Goal: Task Accomplishment & Management: Complete application form

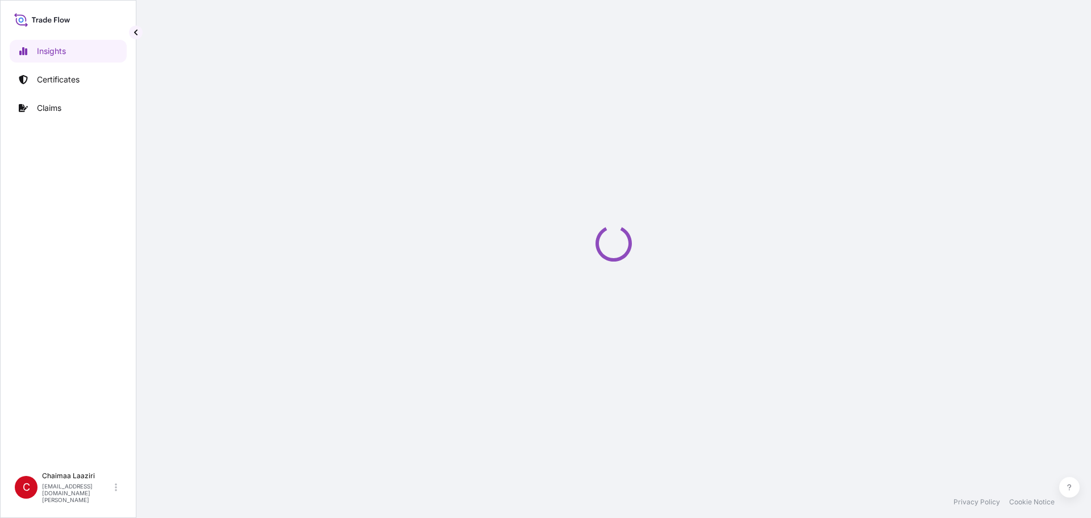
select select "2025"
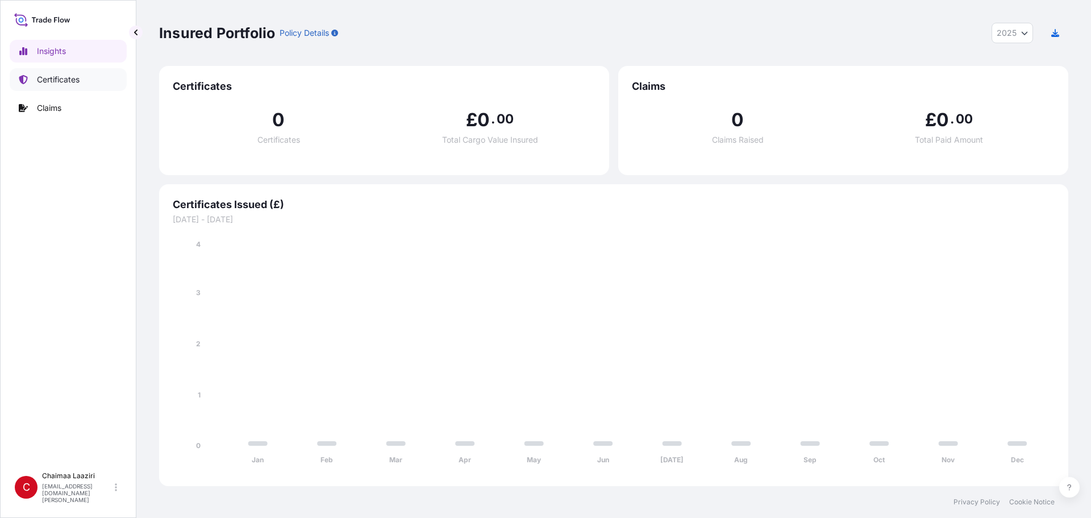
click at [63, 87] on link "Certificates" at bounding box center [68, 79] width 117 height 23
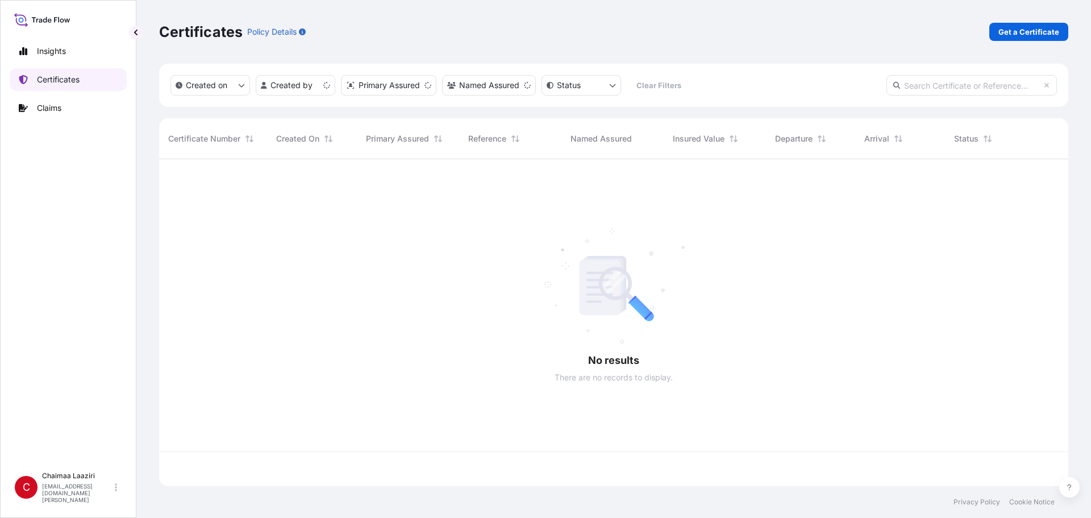
scroll to position [324, 901]
click at [1045, 28] on p "Get a Certificate" at bounding box center [1028, 31] width 61 height 11
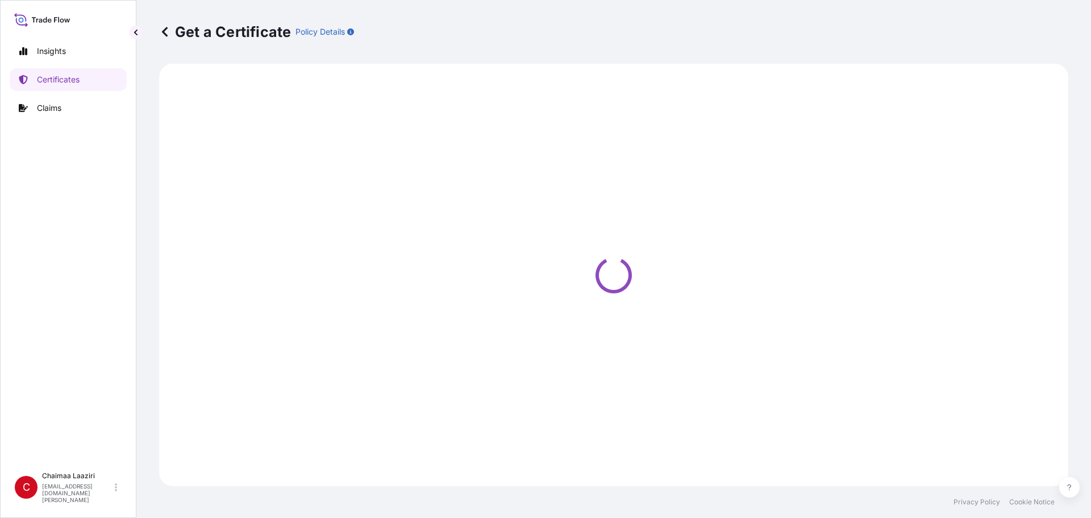
select select "Ocean Vessel"
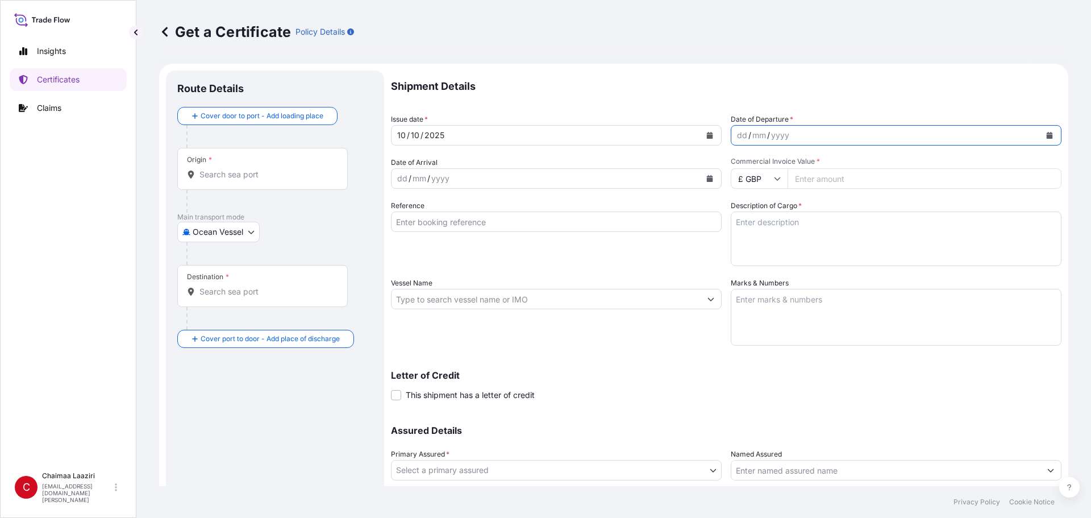
click at [1047, 136] on icon "Calendar" at bounding box center [1050, 135] width 6 height 7
click at [706, 134] on icon "Calendar" at bounding box center [709, 135] width 7 height 7
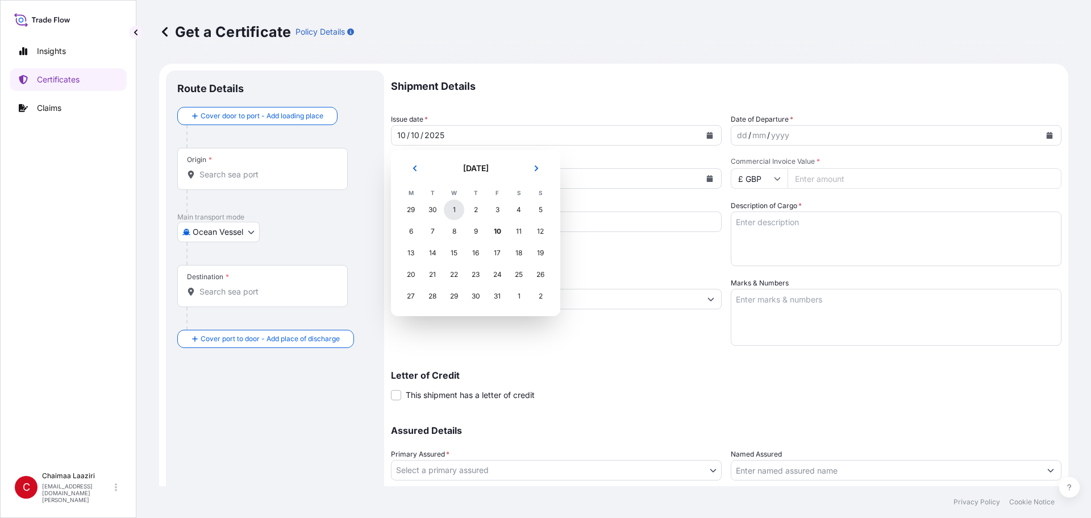
click at [455, 209] on div "1" at bounding box center [454, 209] width 20 height 20
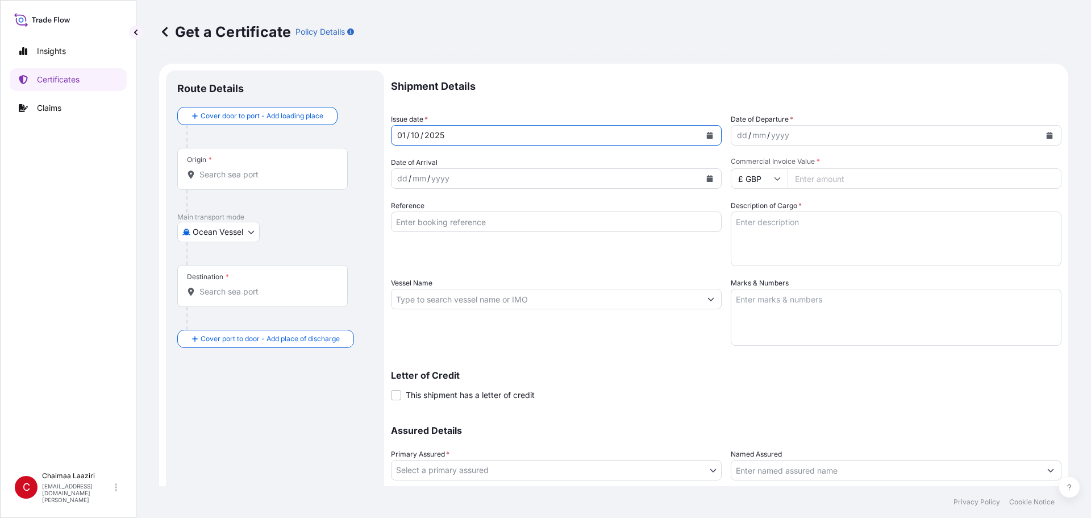
click at [1040, 131] on button "Calendar" at bounding box center [1049, 135] width 18 height 18
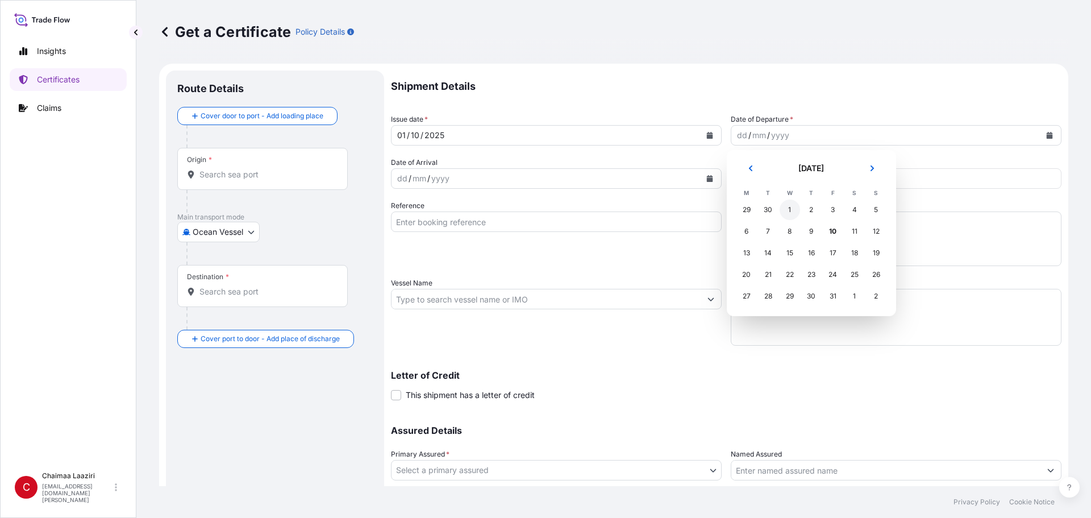
click at [785, 212] on div "1" at bounding box center [790, 209] width 20 height 20
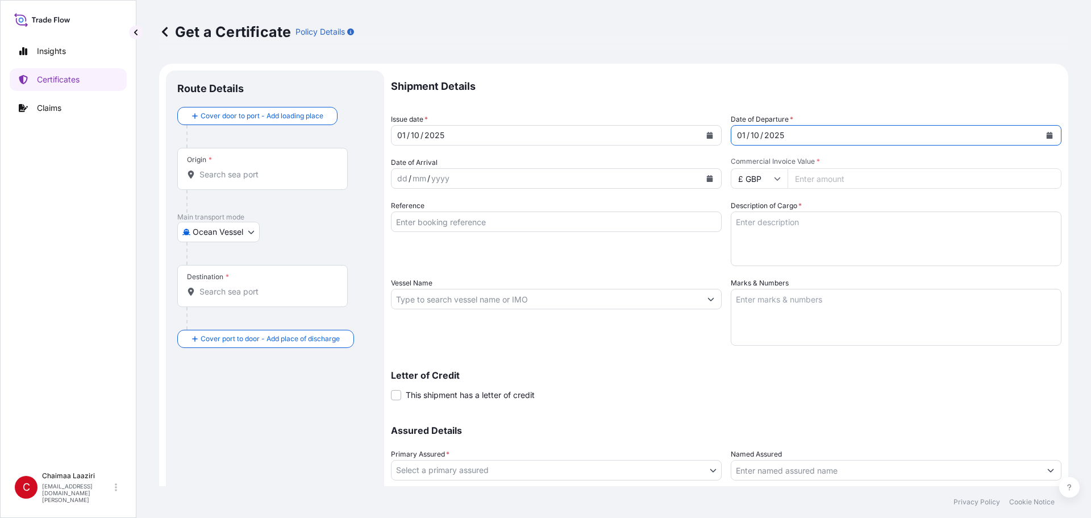
click at [813, 175] on input "Commercial Invoice Value *" at bounding box center [924, 178] width 274 height 20
paste input "1273.62"
type input "1273.62"
click at [755, 180] on input "£ GBP" at bounding box center [759, 178] width 57 height 20
click at [757, 215] on div "€ EUR" at bounding box center [755, 210] width 48 height 22
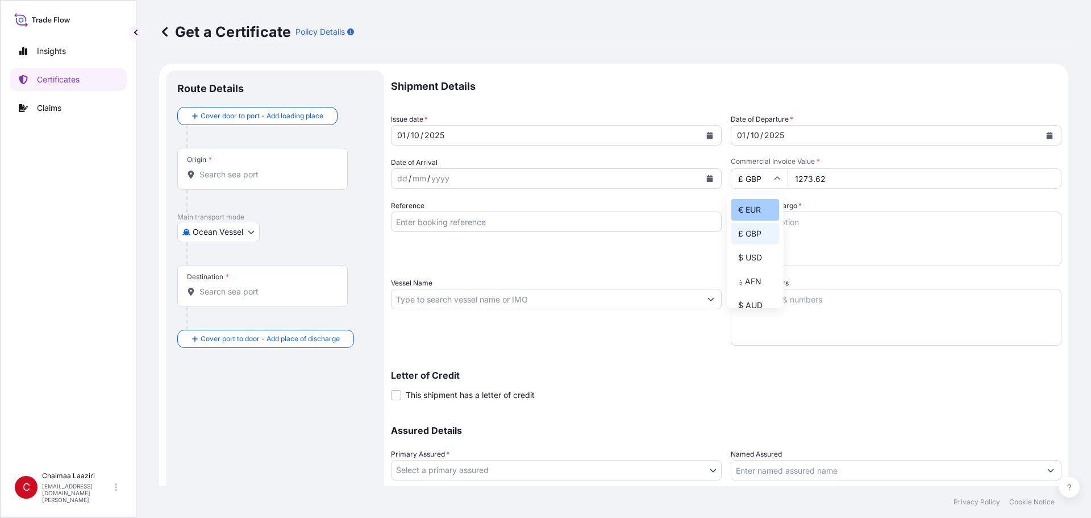
type input "€ EUR"
click at [481, 228] on input "Reference" at bounding box center [556, 221] width 331 height 20
paste input "9400255290"
type input "9400255290"
click at [764, 240] on textarea "Description of Cargo *" at bounding box center [896, 238] width 331 height 55
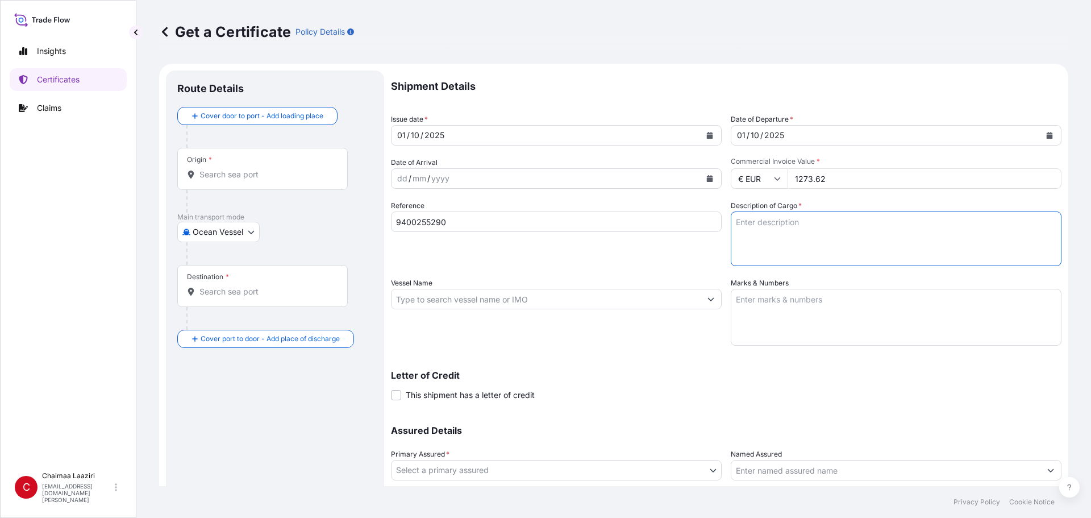
paste textarea "9400255290"
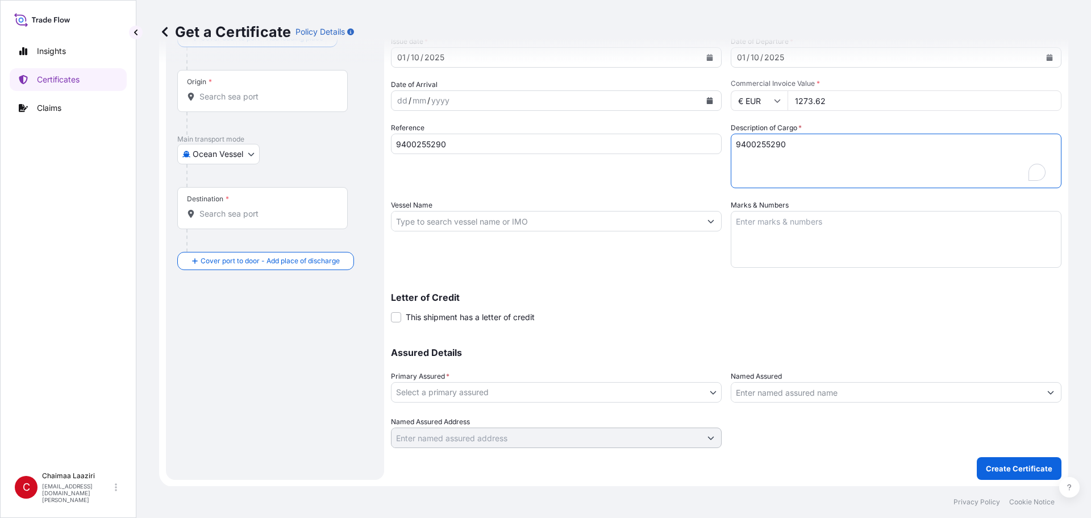
scroll to position [78, 0]
type textarea "9400255290"
click at [607, 391] on body "Insights Certificates Claims C Chaimaa Laaziri chaimaa.laaziri@mail.weir Get a …" at bounding box center [545, 259] width 1091 height 518
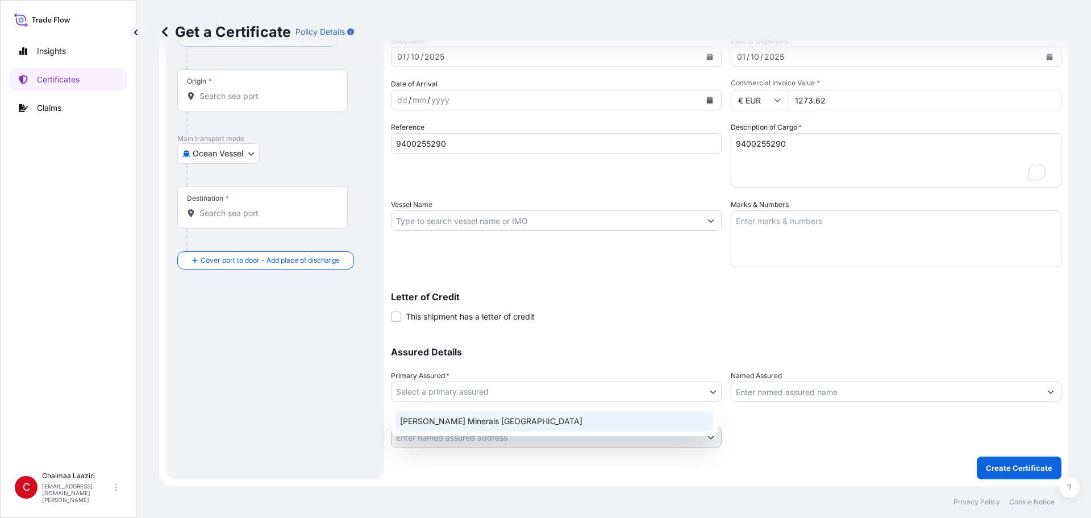
click at [565, 426] on div "Weir Minerals North Africa" at bounding box center [554, 421] width 318 height 20
select select "31757"
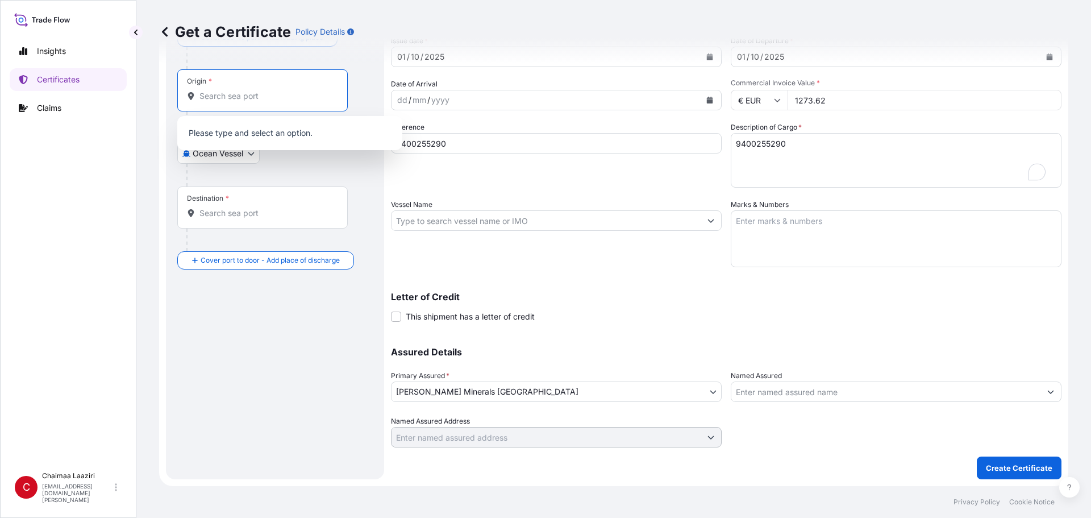
click at [228, 97] on input "Origin *" at bounding box center [266, 95] width 134 height 11
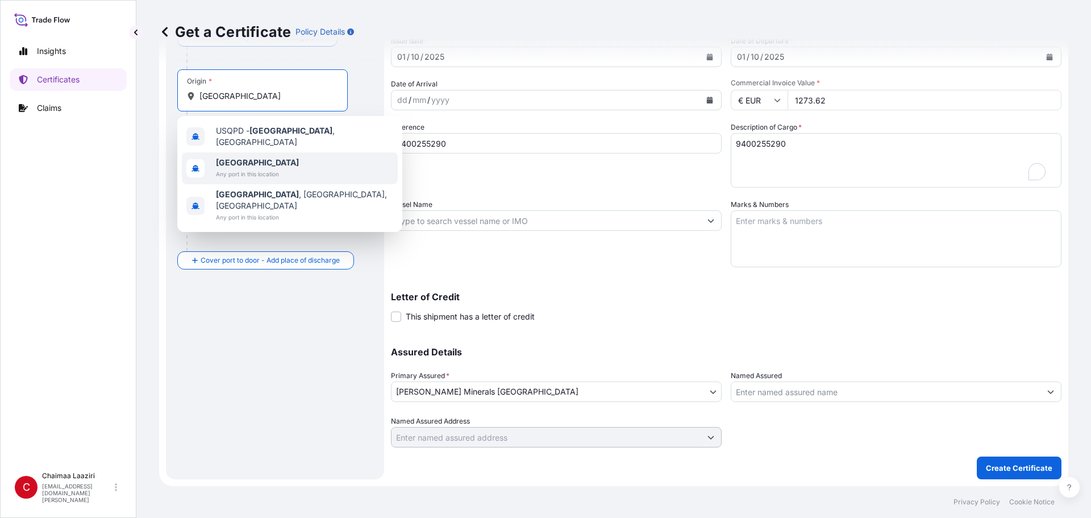
click at [251, 163] on span "Poland" at bounding box center [257, 162] width 83 height 11
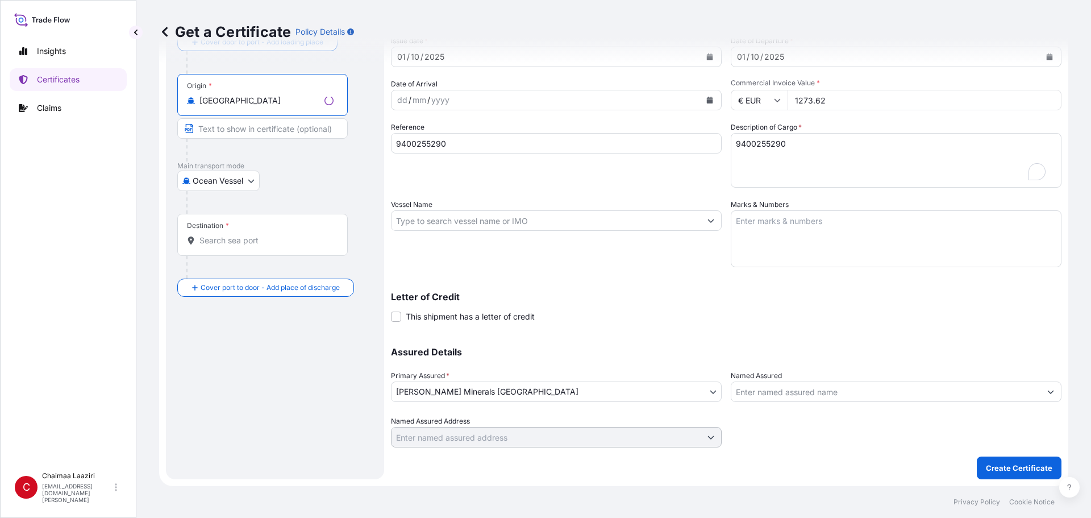
type input "Poland"
click at [253, 234] on div "Destination *" at bounding box center [262, 235] width 170 height 42
click at [253, 235] on input "Destination *" at bounding box center [266, 240] width 134 height 11
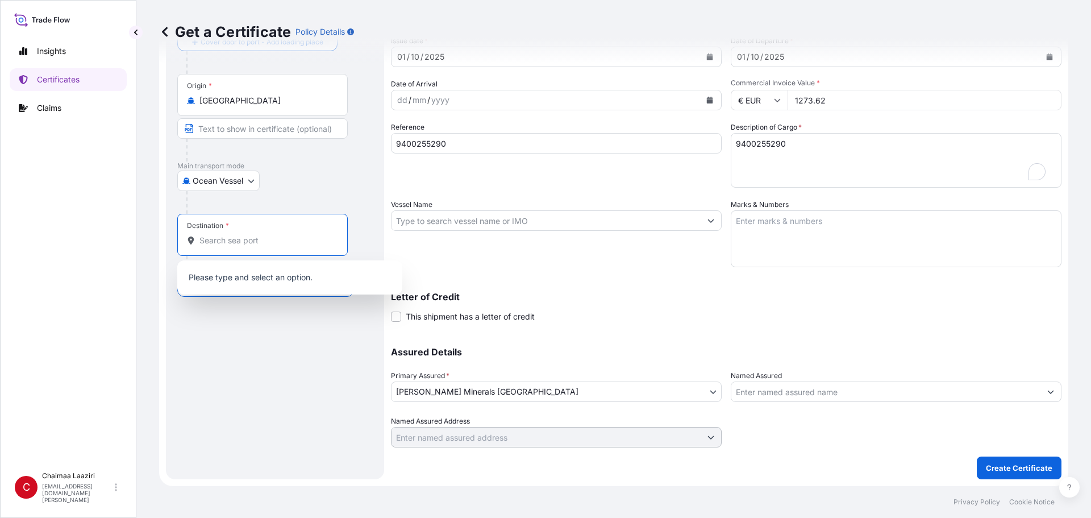
type input "x"
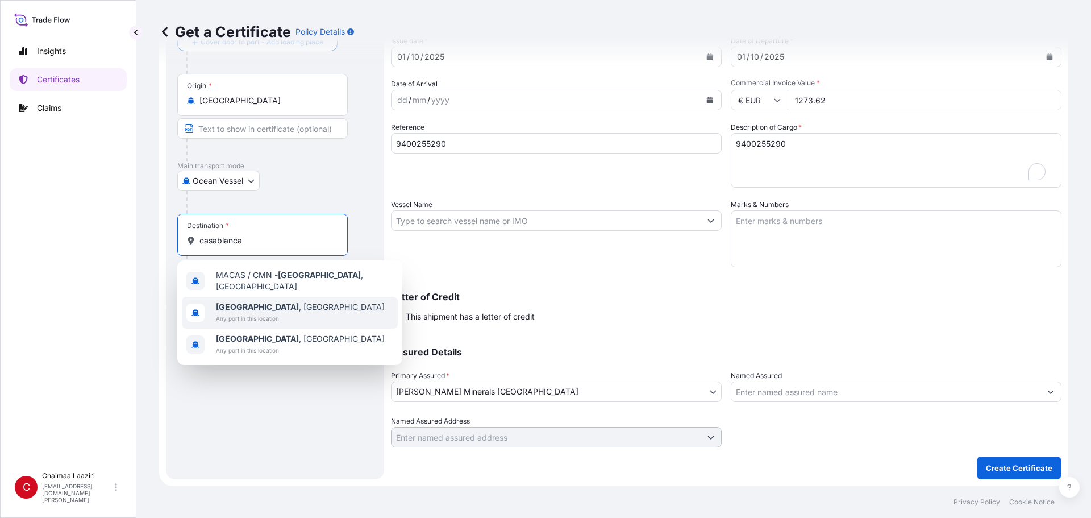
click at [281, 312] on span "Any port in this location" at bounding box center [300, 317] width 169 height 11
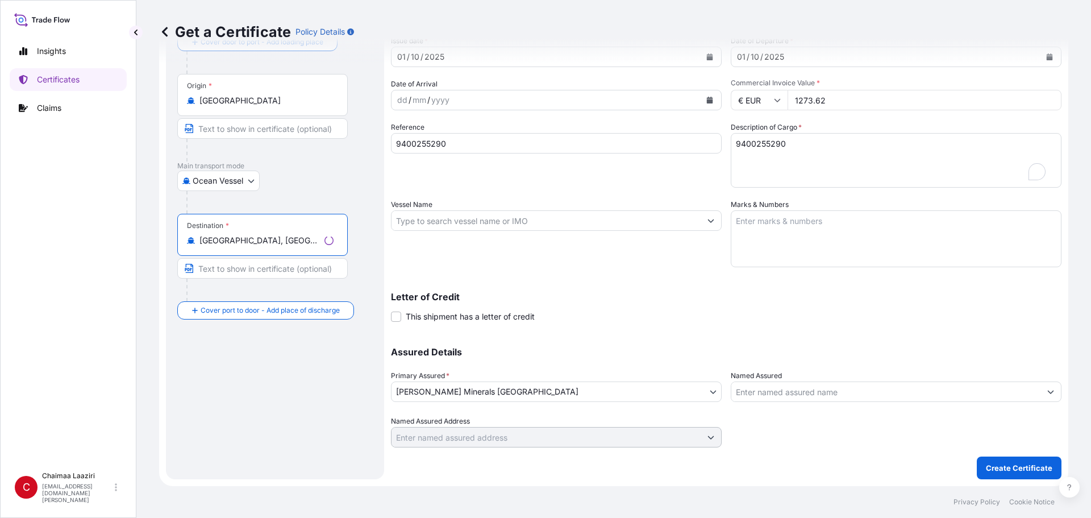
type input "Casablanca, Morocco"
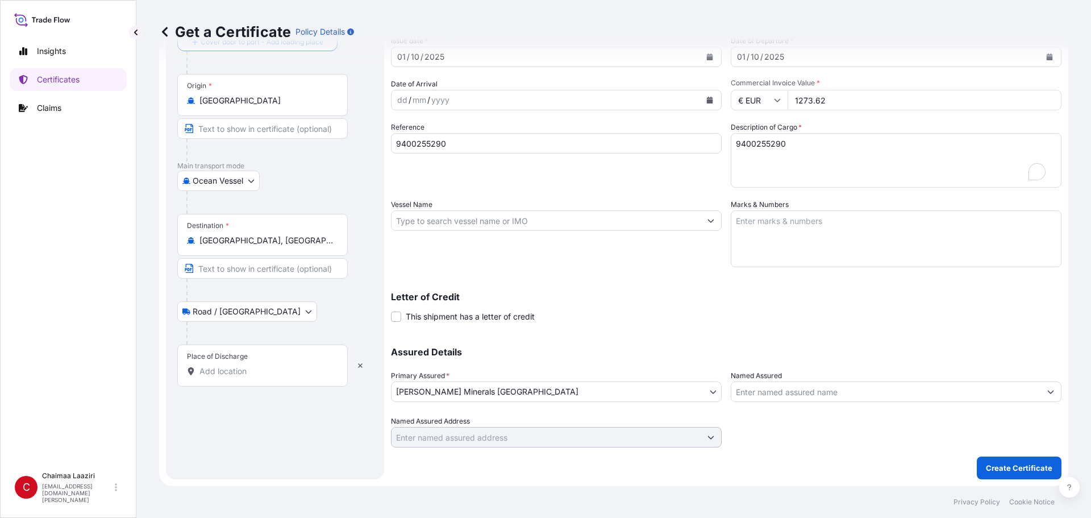
click at [235, 369] on input "Place of Discharge" at bounding box center [266, 370] width 134 height 11
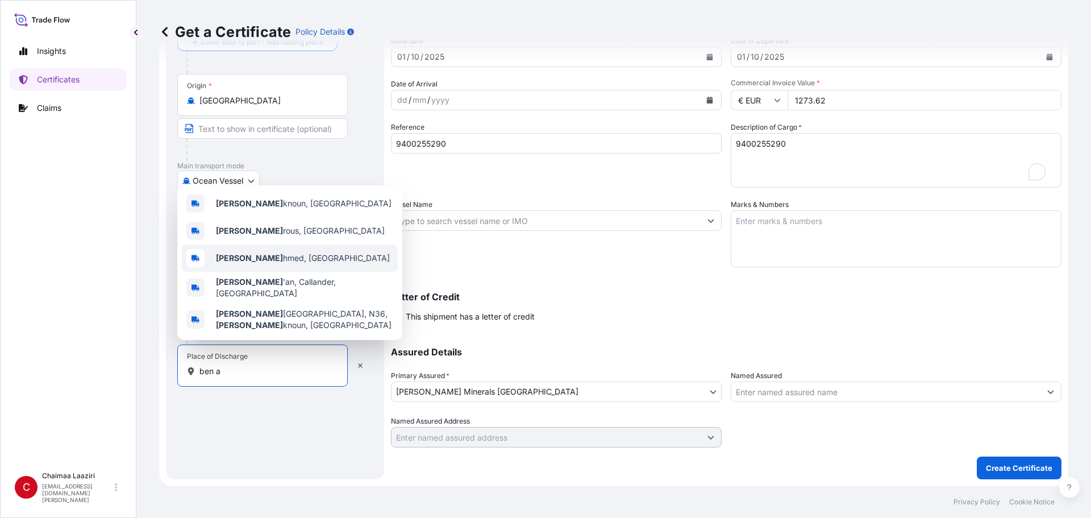
click at [295, 272] on div "Ben A hmed, Morocco" at bounding box center [290, 257] width 216 height 27
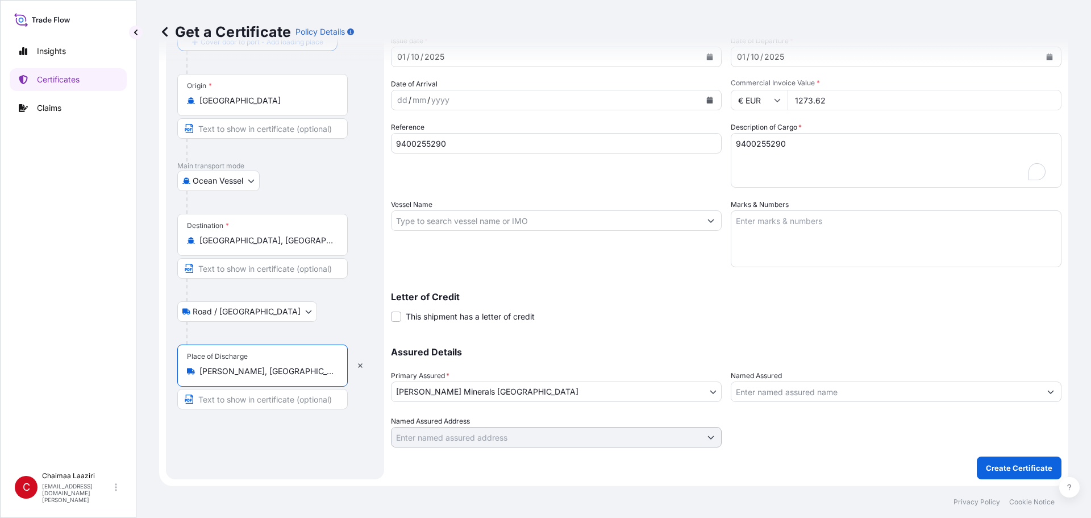
type input "Ben Ahmed, Morocco"
click at [1004, 464] on p "Create Certificate" at bounding box center [1019, 467] width 66 height 11
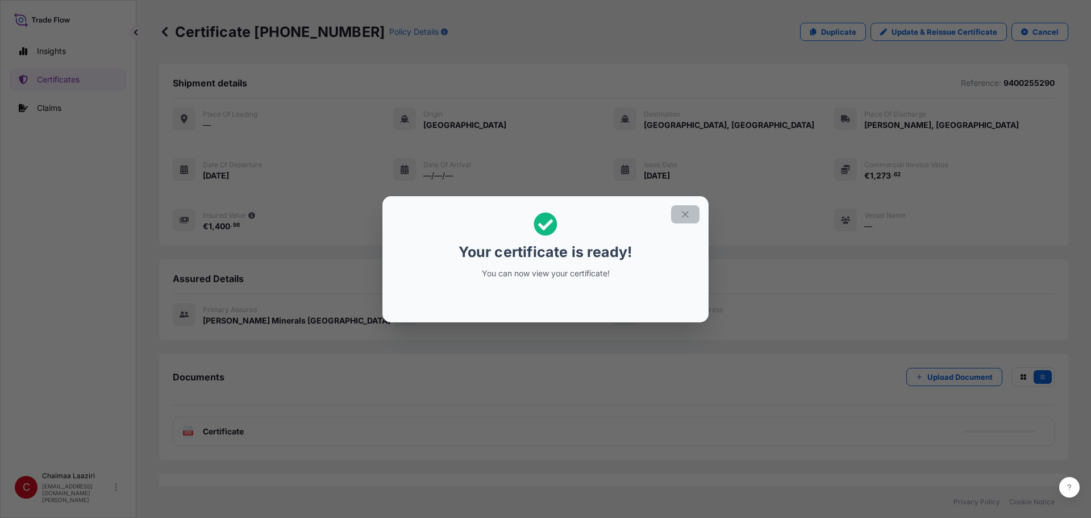
click at [684, 213] on icon "button" at bounding box center [685, 214] width 6 height 6
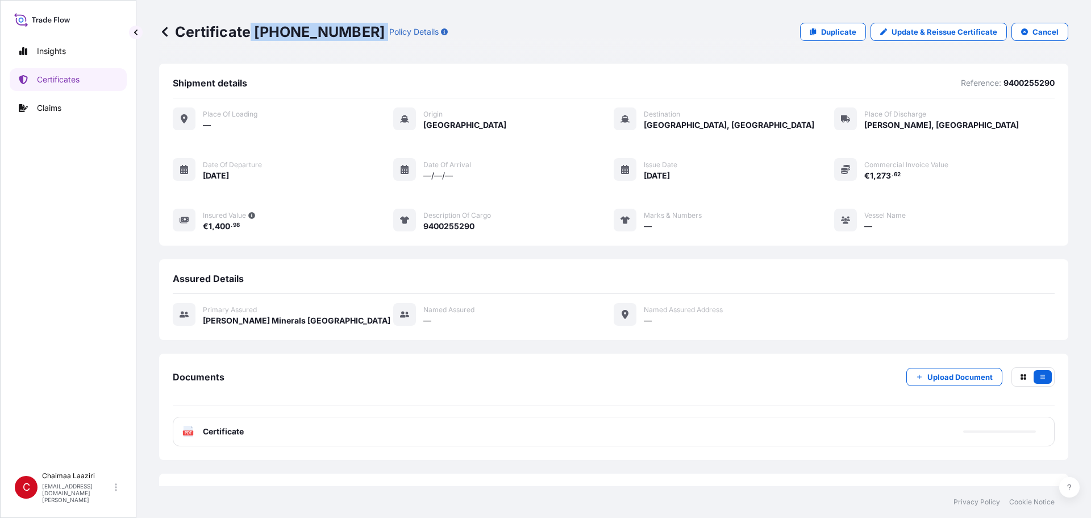
drag, startPoint x: 251, startPoint y: 30, endPoint x: 335, endPoint y: 33, distance: 84.2
click at [335, 33] on div "Certificate 31757-71-1 Policy Details" at bounding box center [303, 32] width 289 height 18
copy p "31757-71-1"
